Goal: Information Seeking & Learning: Learn about a topic

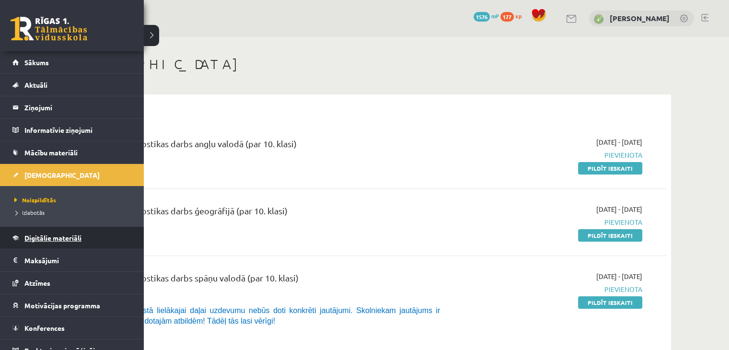
click at [61, 234] on span "Digitālie materiāli" at bounding box center [52, 237] width 57 height 9
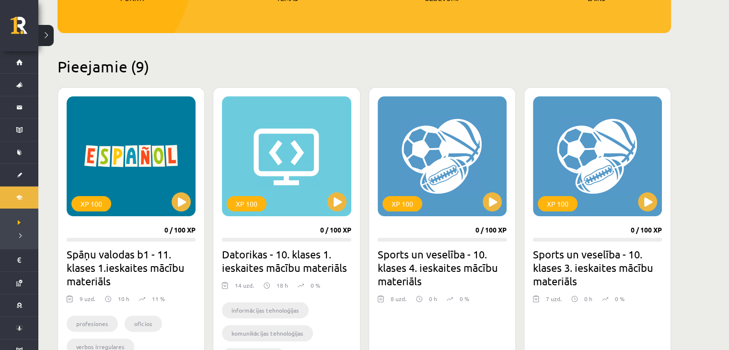
scroll to position [240, 0]
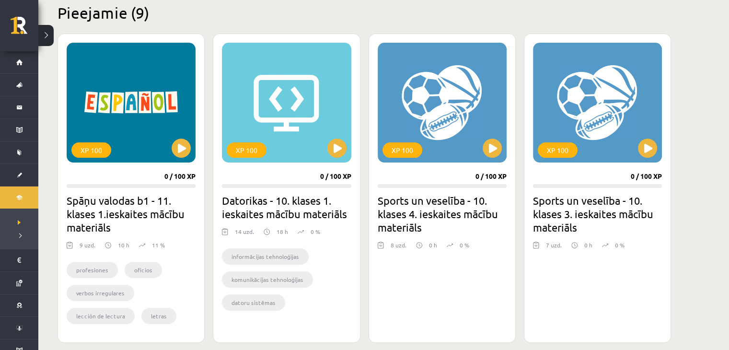
click at [175, 163] on div "XP 100 0 / 100 XP Spāņu valodas b1 - 11. klases 1.ieskaites mācību materiāls 9 …" at bounding box center [131, 188] width 147 height 309
click at [179, 156] on button at bounding box center [181, 148] width 19 height 19
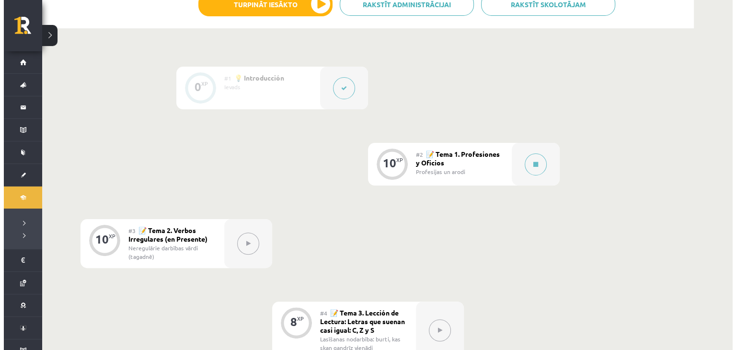
scroll to position [240, 0]
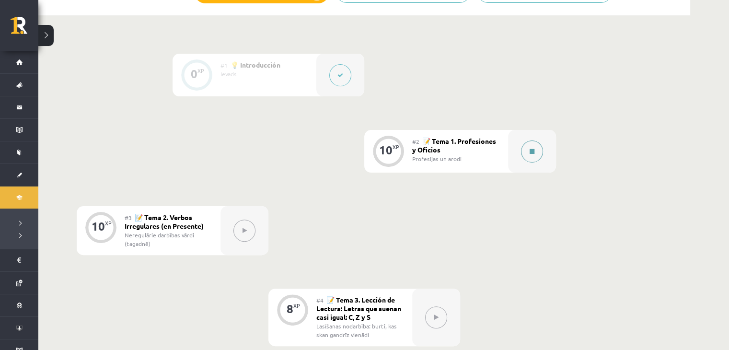
click at [538, 151] on button at bounding box center [532, 151] width 22 height 22
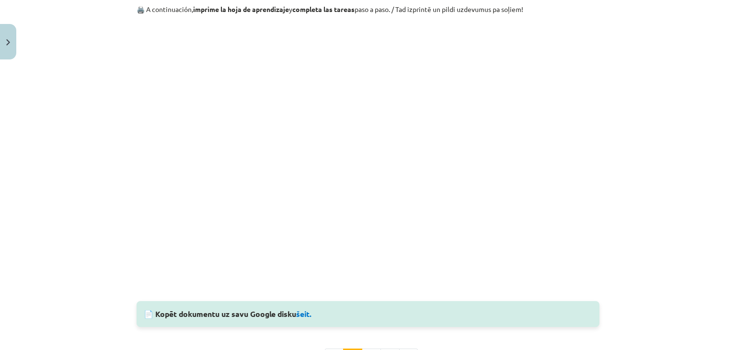
scroll to position [1040, 0]
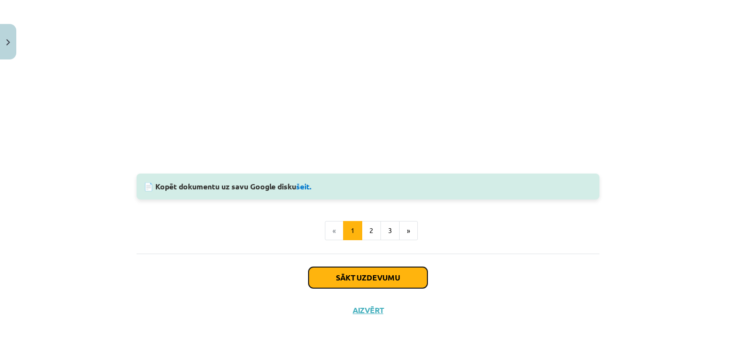
click at [366, 282] on button "Sākt uzdevumu" at bounding box center [368, 277] width 119 height 21
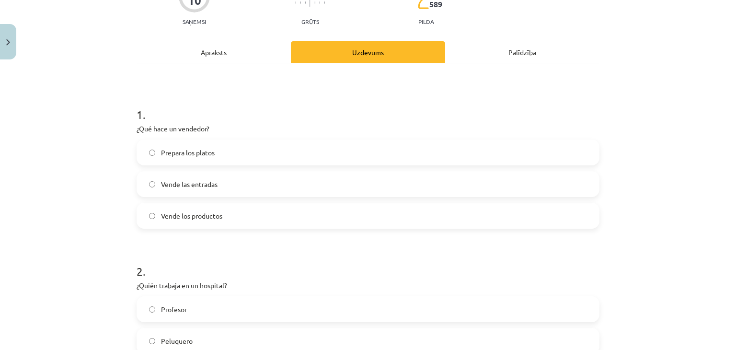
scroll to position [120, 0]
